Goal: Communication & Community: Ask a question

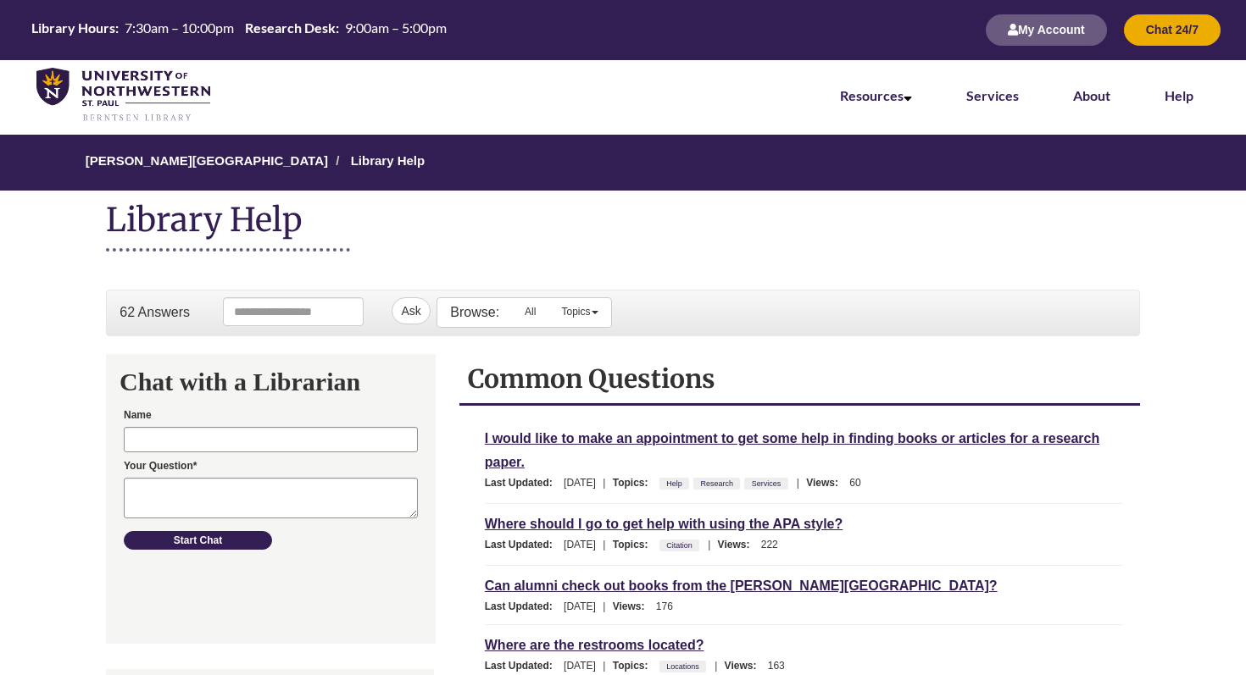
scroll to position [128, 0]
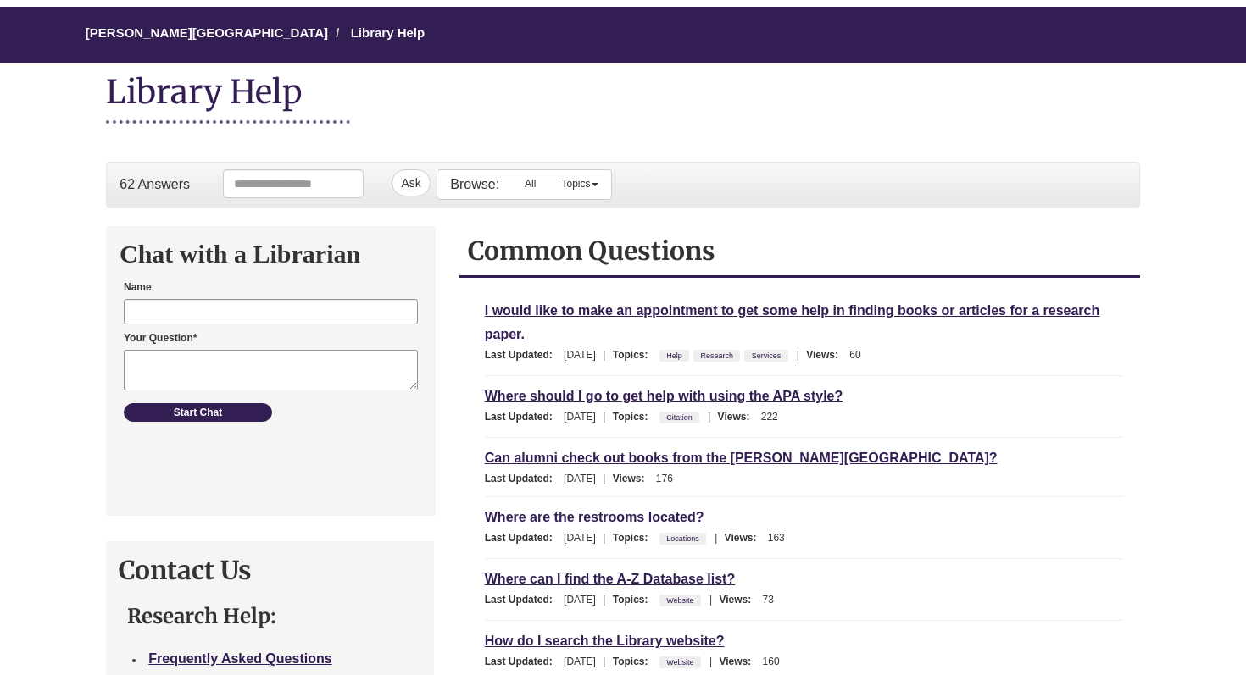
click at [272, 293] on div "Name" at bounding box center [271, 300] width 294 height 47
click at [273, 302] on input "Name" at bounding box center [271, 310] width 294 height 25
type input "**********"
click at [273, 361] on textarea "Your Question* Required" at bounding box center [271, 369] width 294 height 41
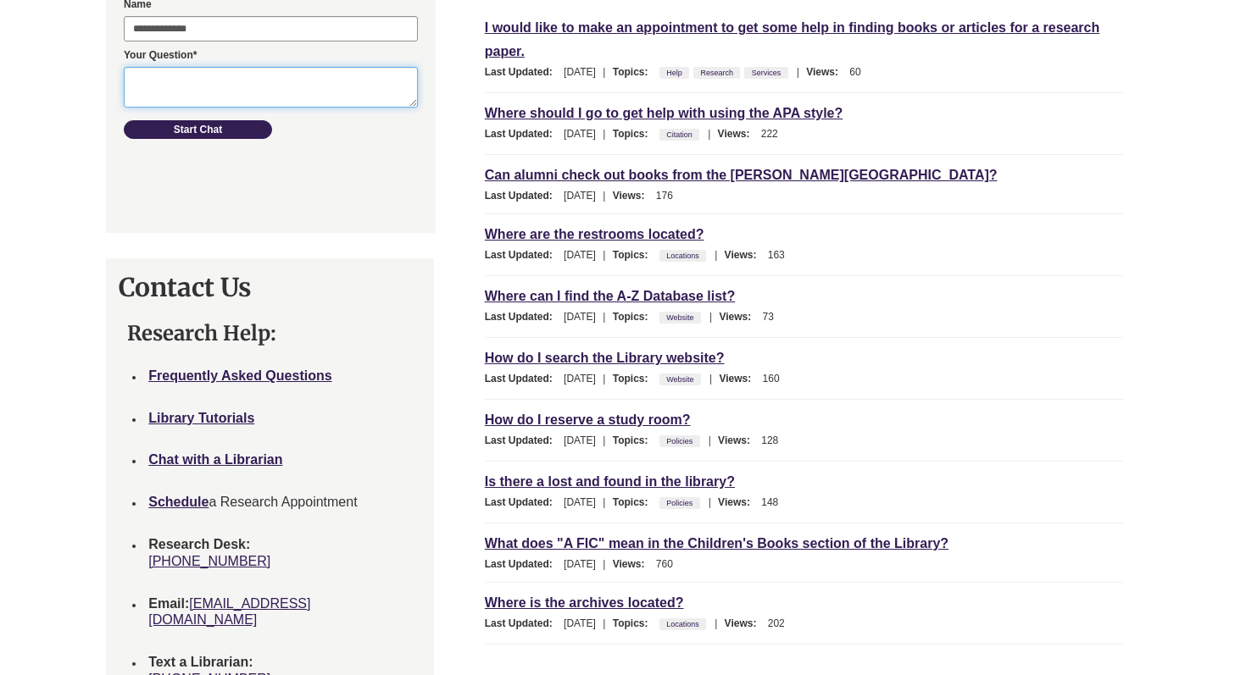
scroll to position [423, 0]
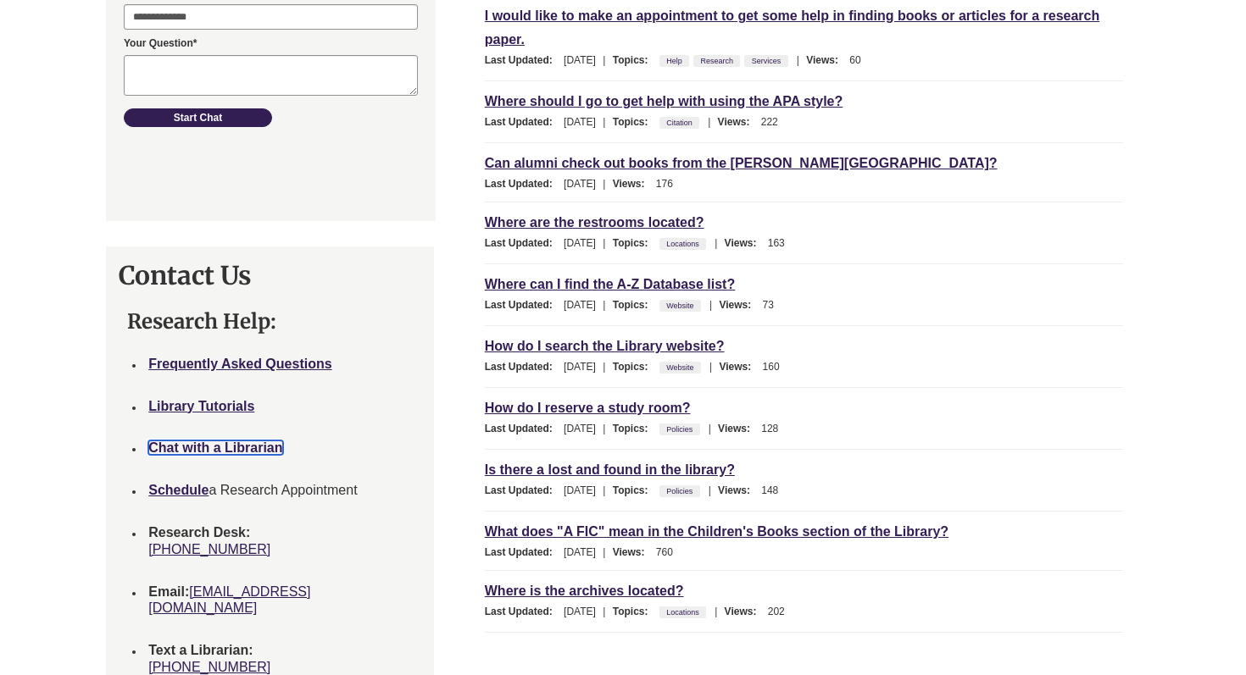
click at [242, 452] on strong "Chat with a Librarian" at bounding box center [215, 448] width 134 height 14
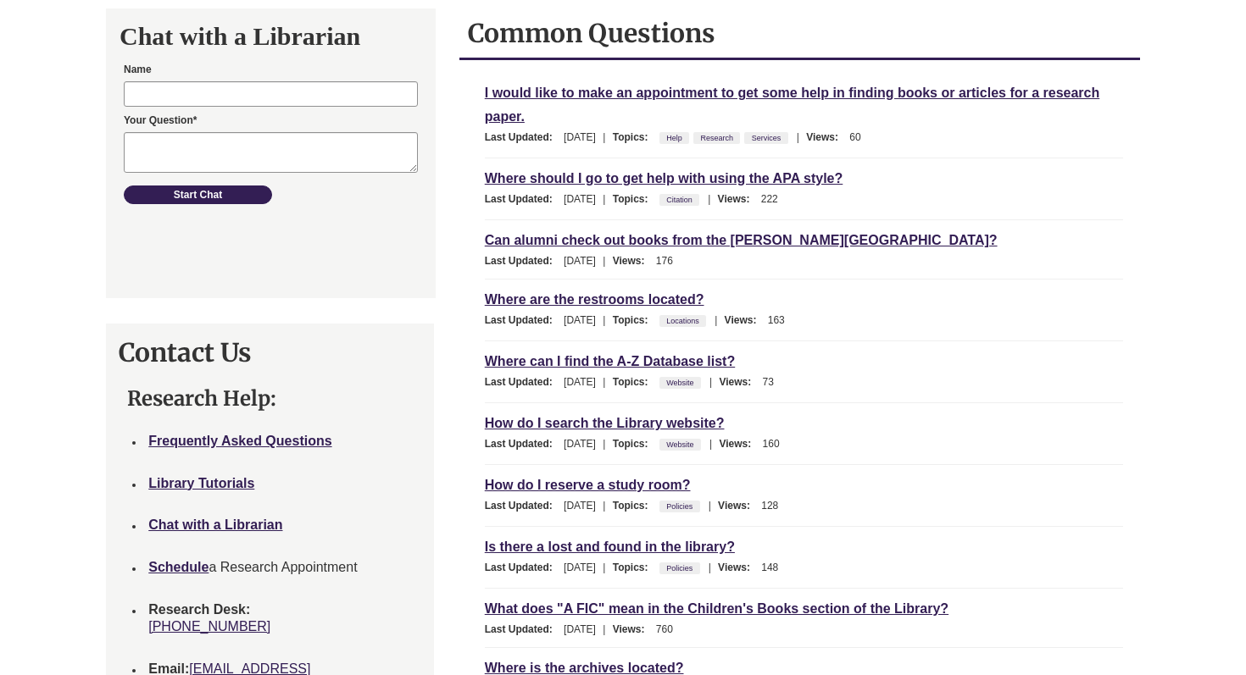
click at [300, 105] on form "Name Your Question* Required Start Chat" at bounding box center [271, 131] width 320 height 144
click at [295, 98] on input "Name" at bounding box center [271, 93] width 294 height 25
type input "**********"
click at [270, 143] on textarea "Your Question* Required" at bounding box center [271, 151] width 294 height 41
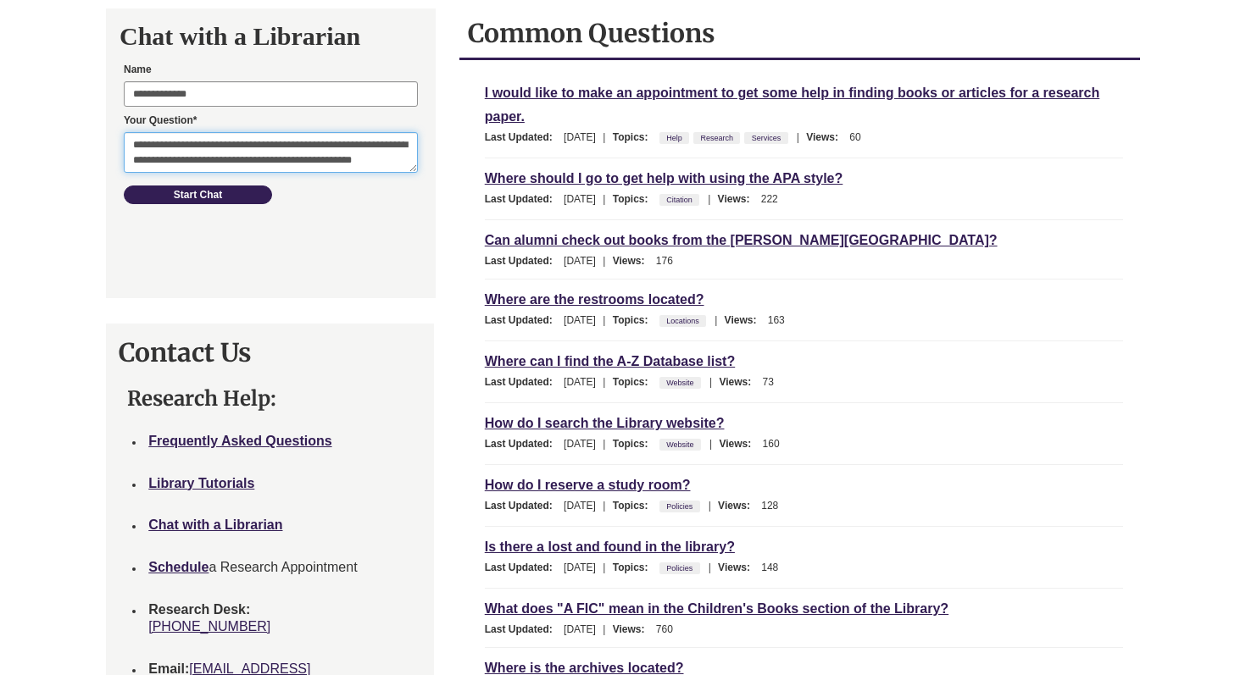
scroll to position [9, 0]
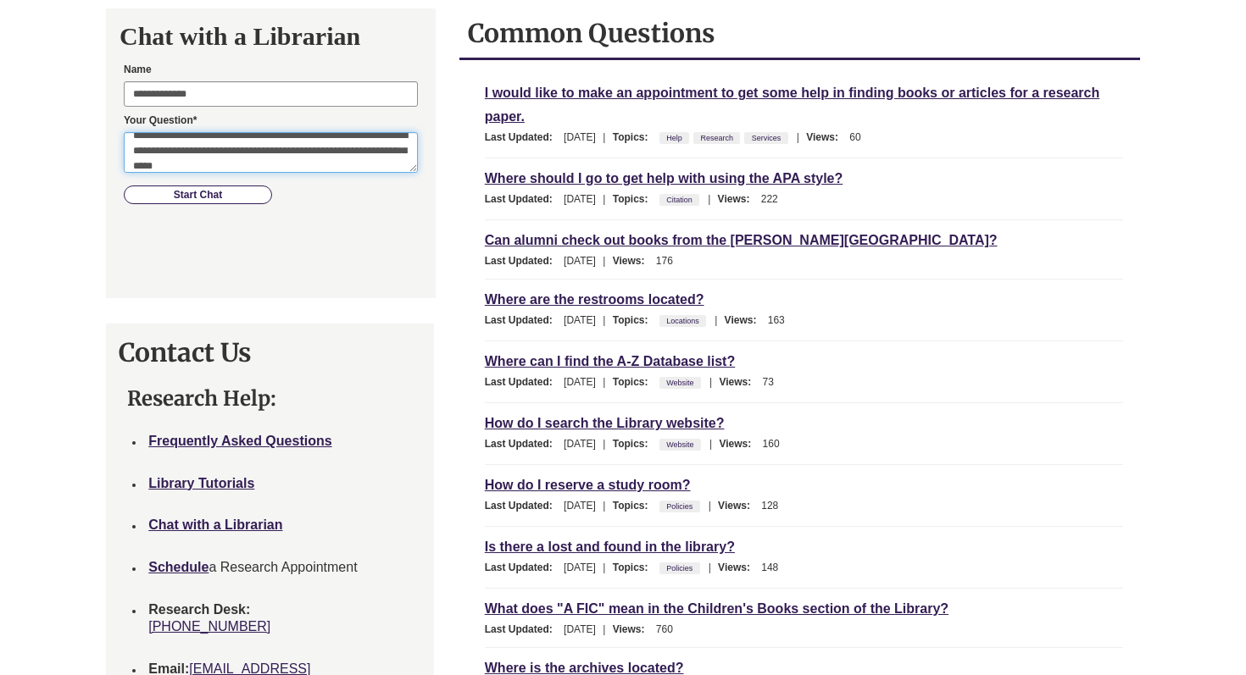
type textarea "**********"
click at [250, 192] on button "Start Chat" at bounding box center [198, 194] width 148 height 19
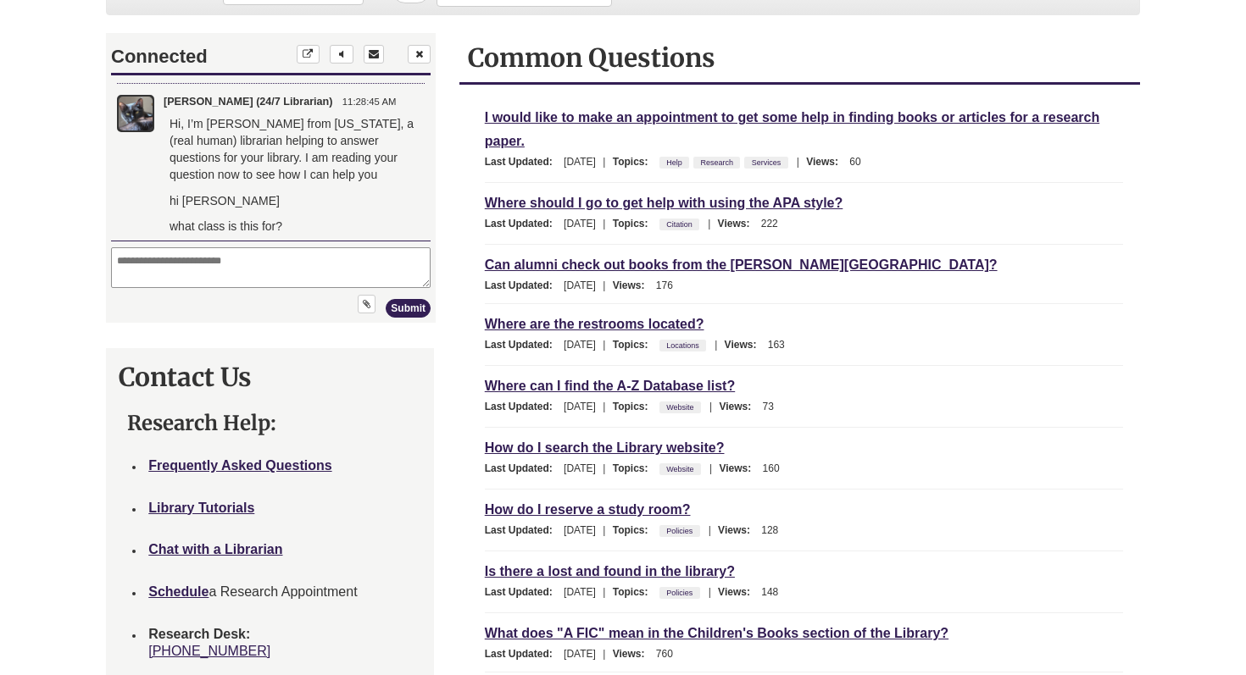
scroll to position [273, 0]
type textarea "**********"
click at [417, 302] on button "Submit" at bounding box center [408, 307] width 45 height 19
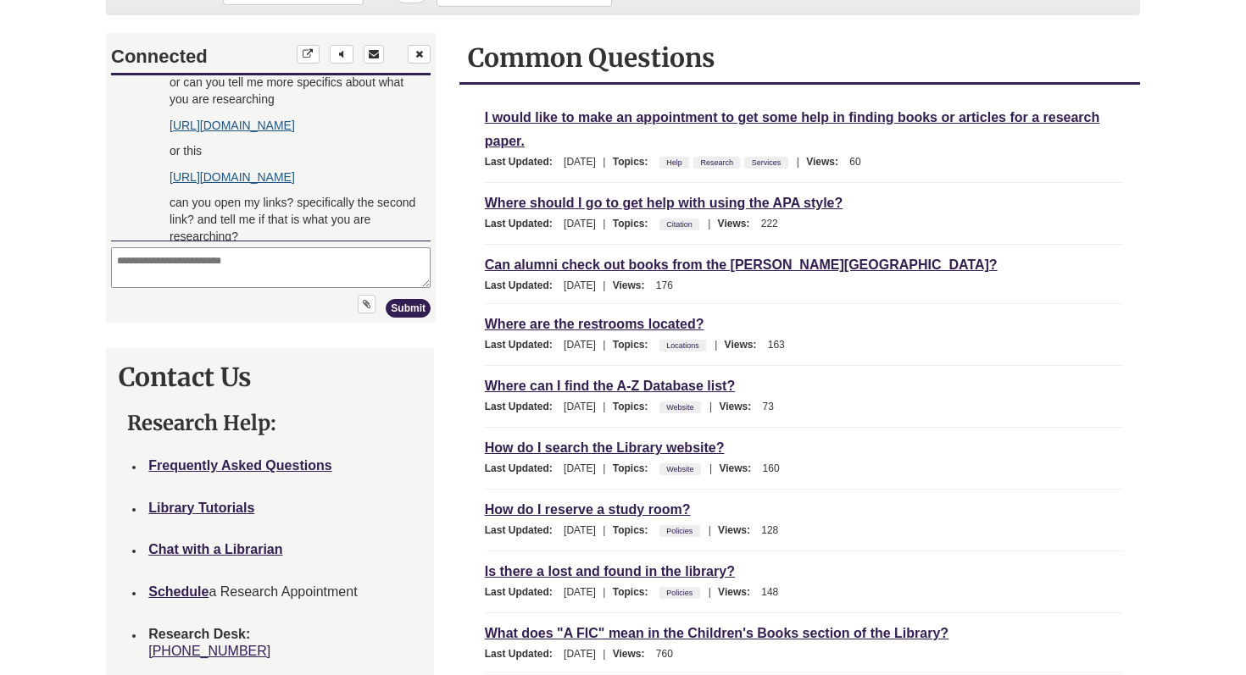
scroll to position [593, 0]
click at [281, 125] on link "https://librarysearch.unwsp.edu/discovery/search?query=any,contains,maternal%20…" at bounding box center [232, 124] width 125 height 14
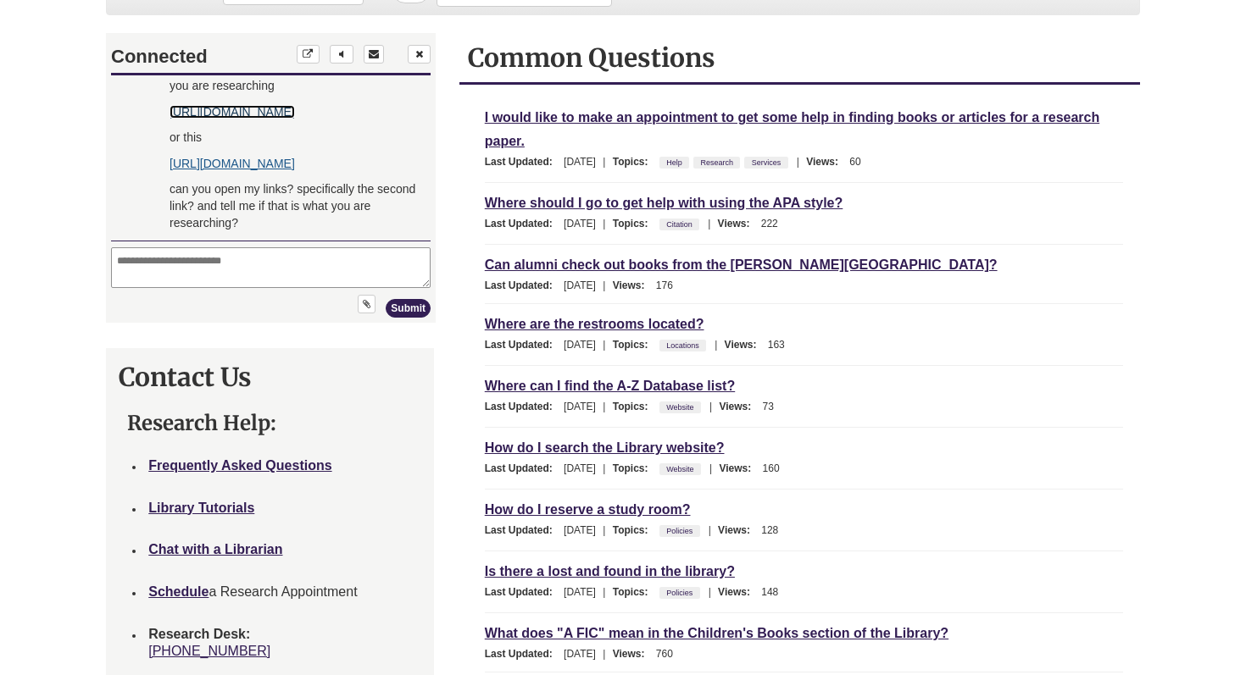
scroll to position [775, 0]
click at [295, 156] on link "https://librarysearch.unwsp.edu/discovery/search?query=any,contains,maternal%20…" at bounding box center [232, 163] width 125 height 14
click at [272, 254] on textarea "Your message" at bounding box center [271, 267] width 320 height 41
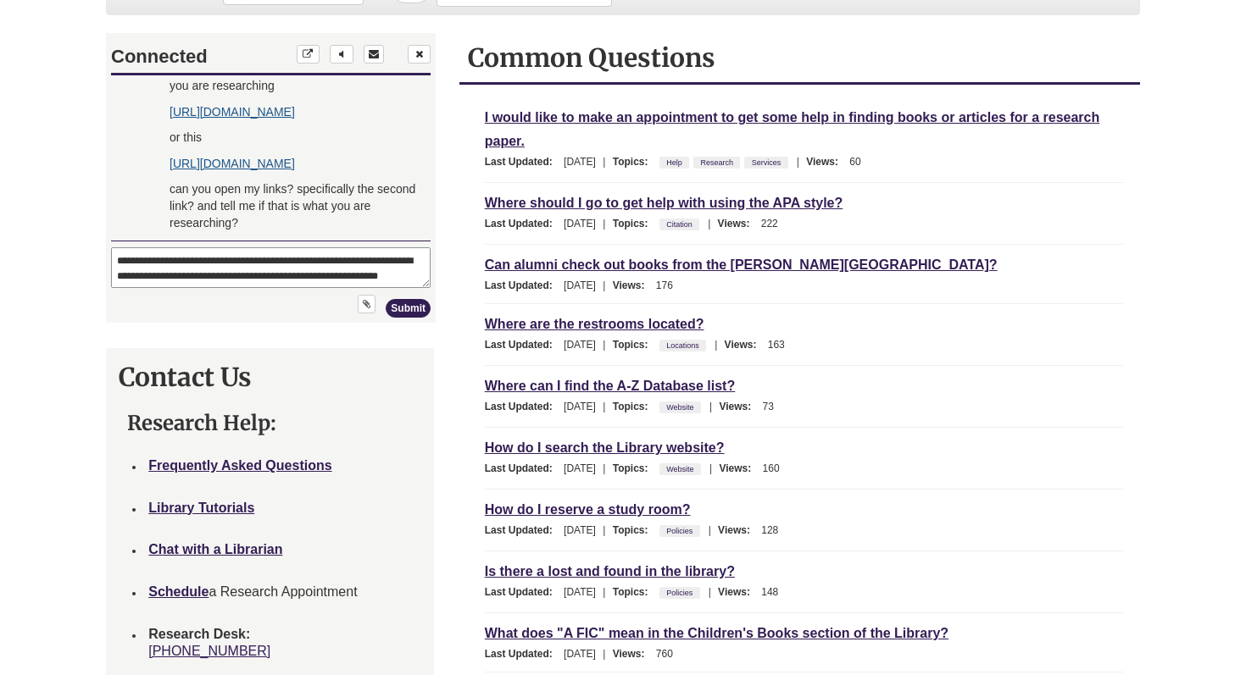
scroll to position [9, 0]
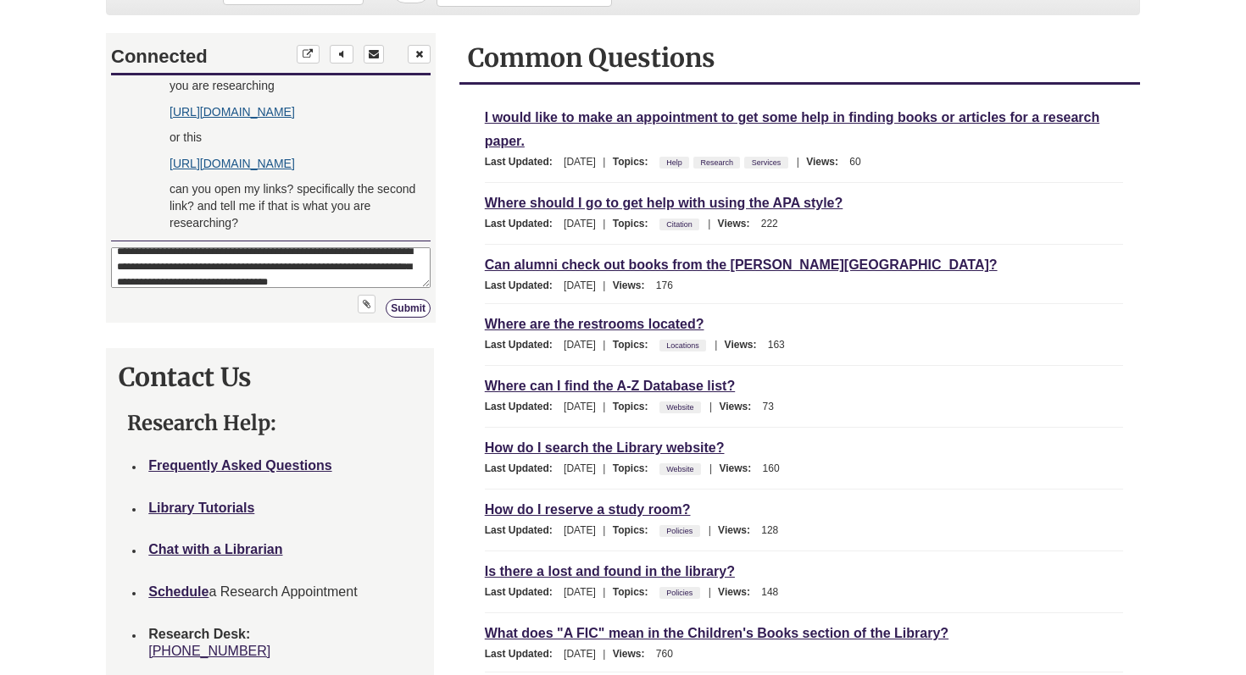
type textarea "**********"
click at [409, 303] on button "Submit" at bounding box center [408, 307] width 45 height 19
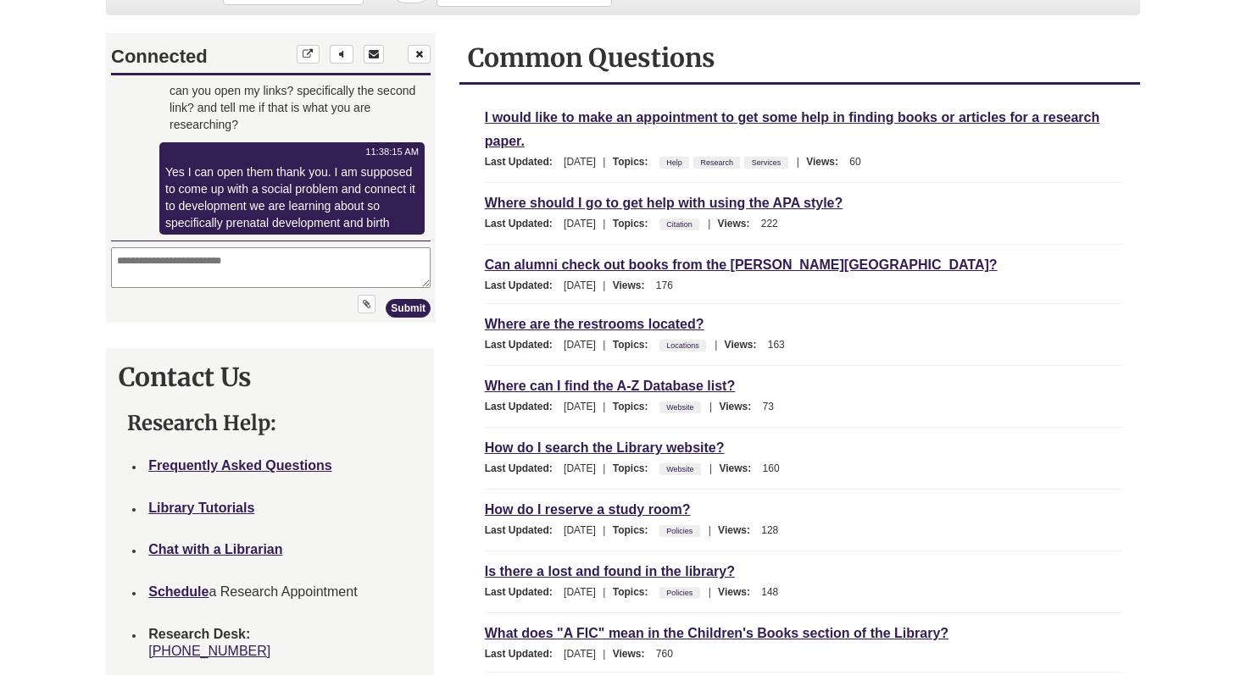
scroll to position [731, 0]
click at [261, 71] on link "https://librarysearch.unwsp.edu/discovery/search?query=any,contains,maternal%20…" at bounding box center [232, 65] width 125 height 14
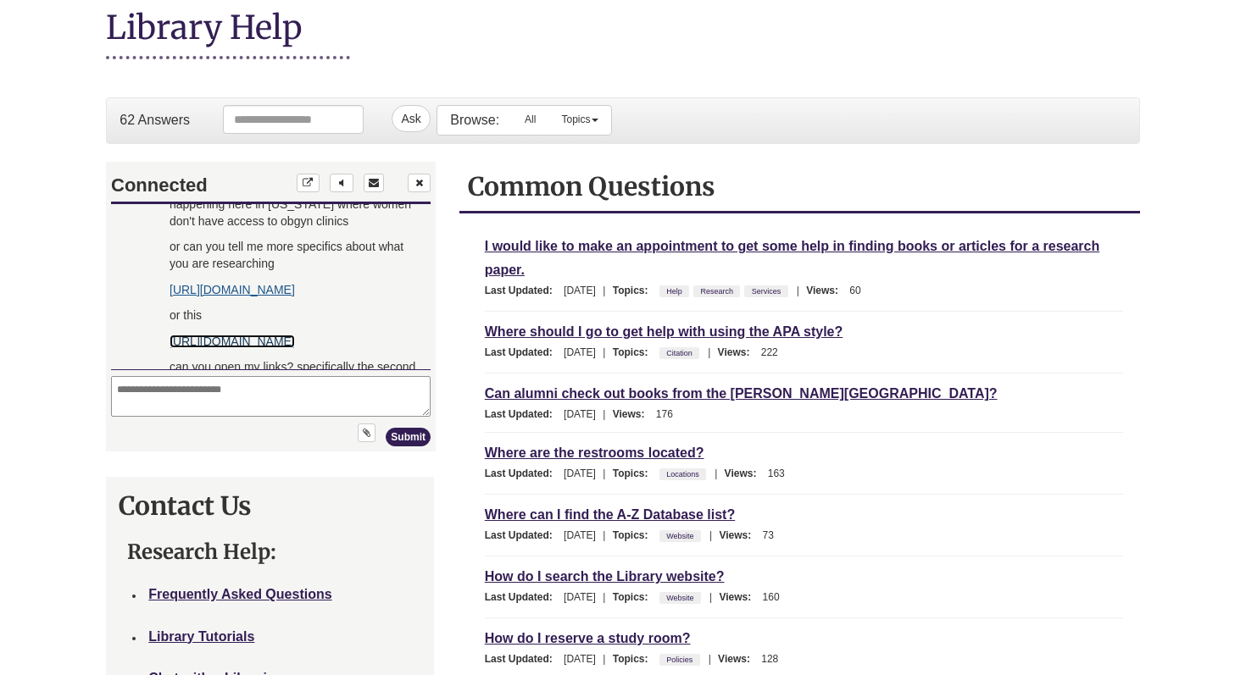
scroll to position [189, 0]
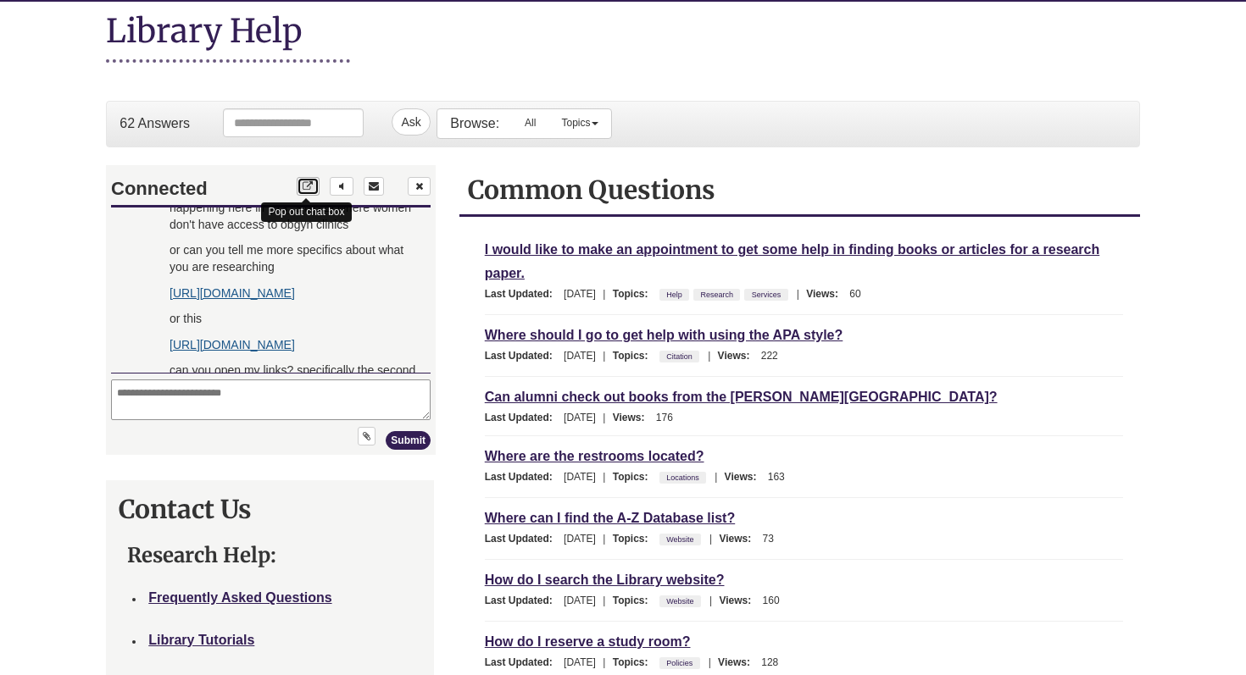
click at [313, 181] on icon "Pop out chat box" at bounding box center [308, 186] width 13 height 10
